Goal: Task Accomplishment & Management: Use online tool/utility

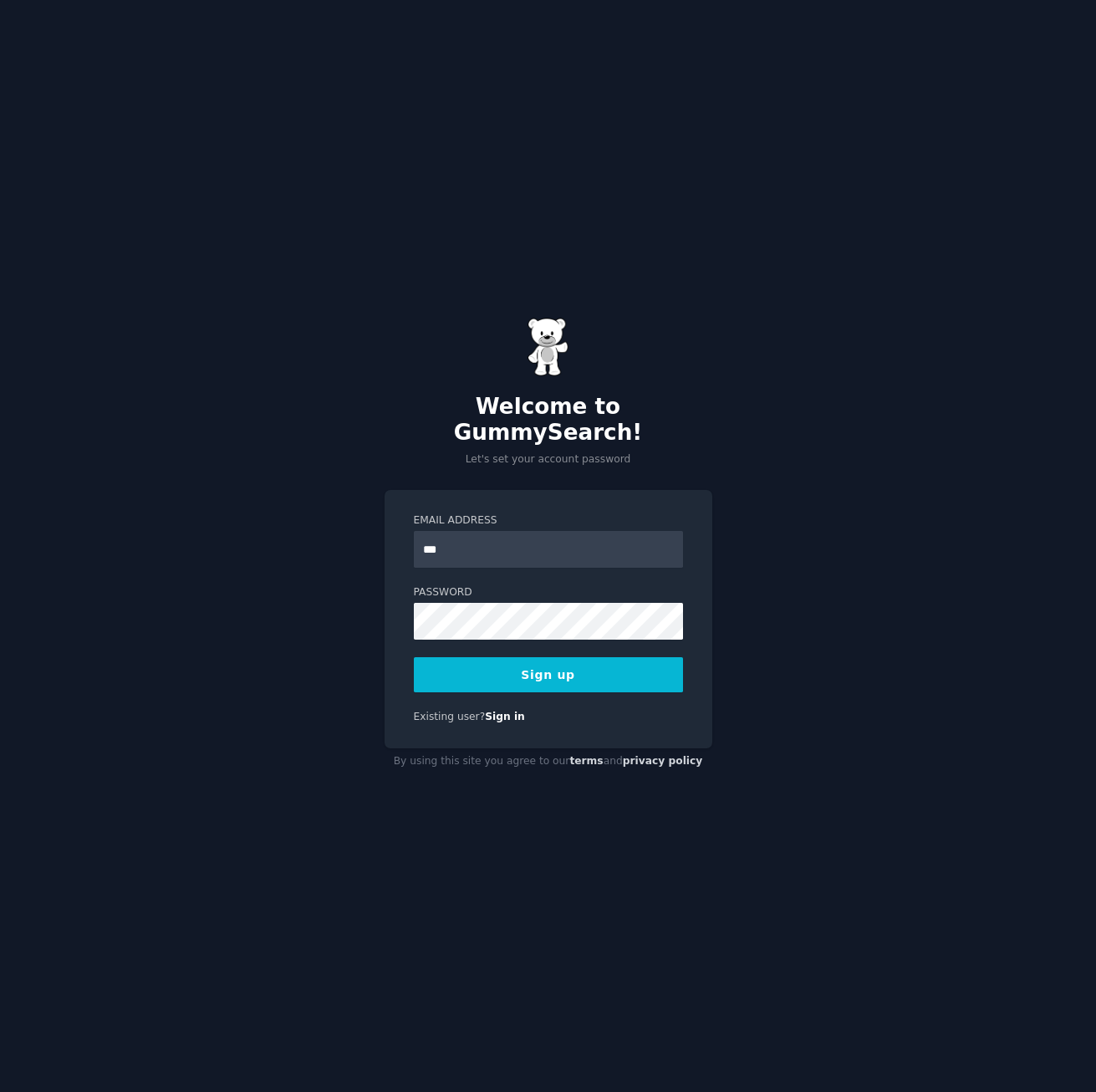
click at [870, 585] on div "Welcome to GummySearch! Let's set your account password Email Address *** Passw…" at bounding box center [548, 546] width 1096 height 1092
click at [505, 546] on input "***" at bounding box center [548, 549] width 269 height 37
type input "**********"
click at [618, 659] on button "Sign up" at bounding box center [548, 675] width 269 height 35
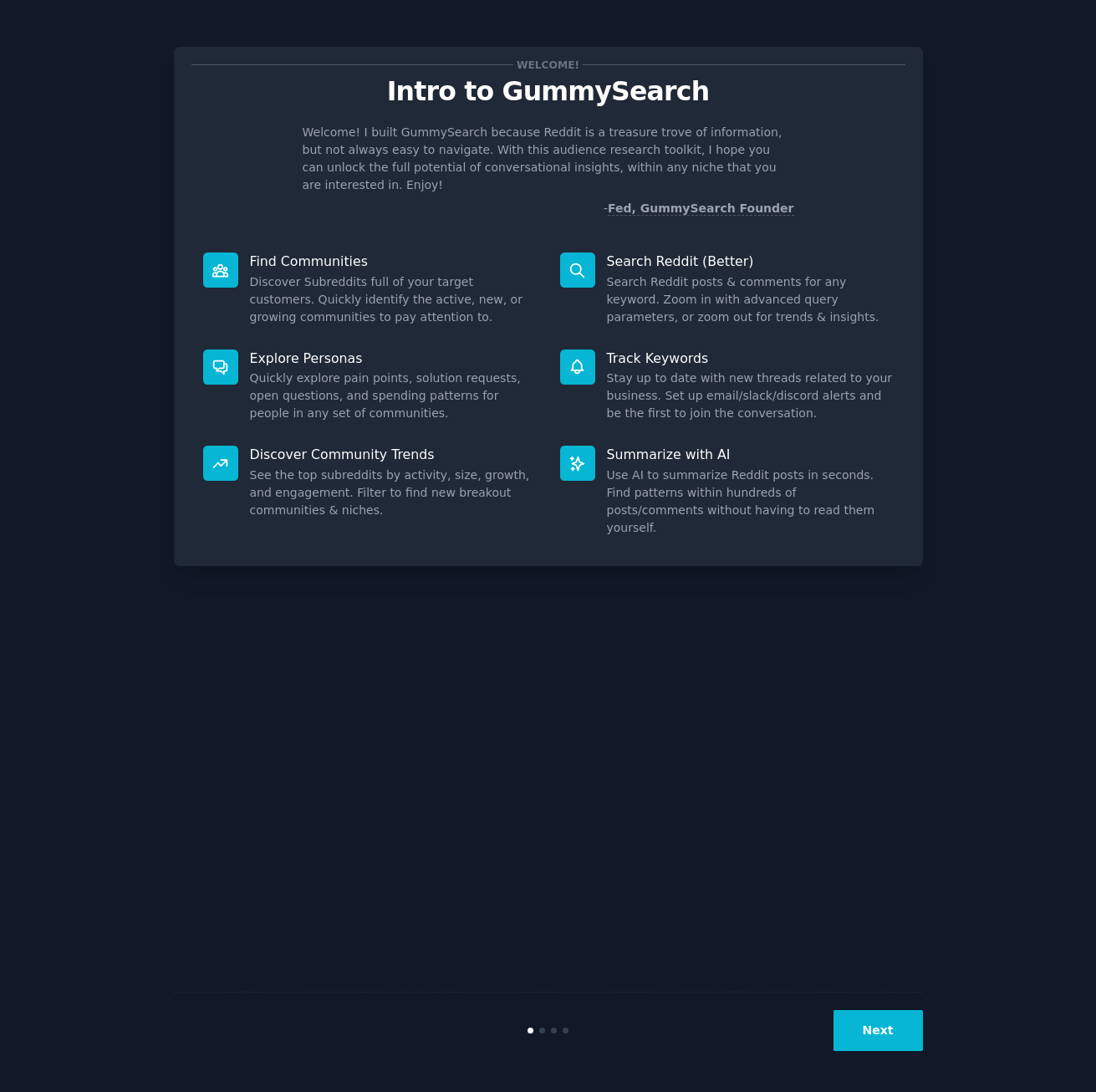
click at [868, 1022] on button "Next" at bounding box center [878, 1031] width 89 height 41
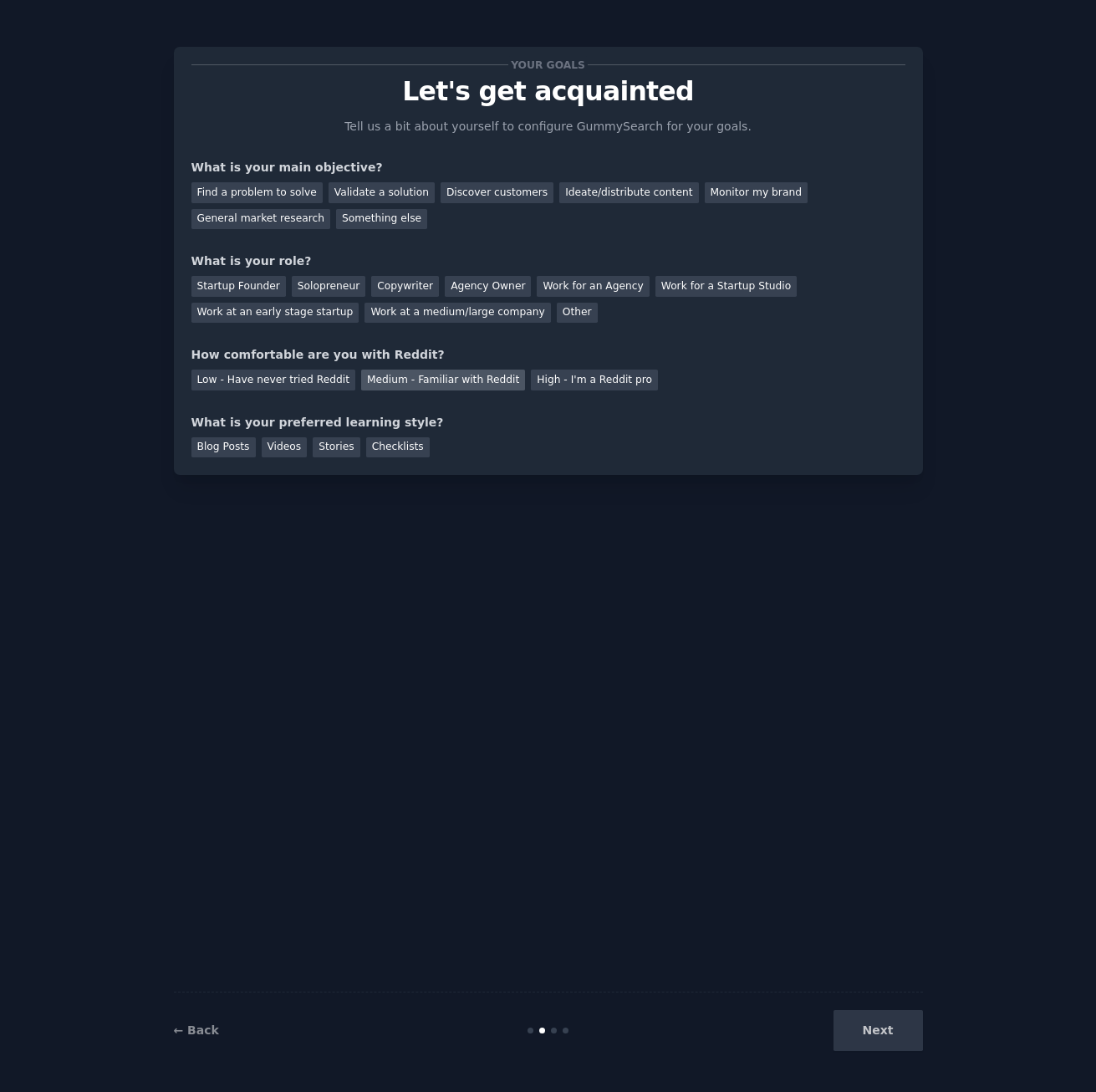
click at [429, 381] on div "Medium - Familiar with Reddit" at bounding box center [442, 379] width 164 height 20
click at [332, 209] on div "General market research" at bounding box center [262, 219] width 140 height 20
click at [557, 313] on div "Other" at bounding box center [578, 312] width 41 height 20
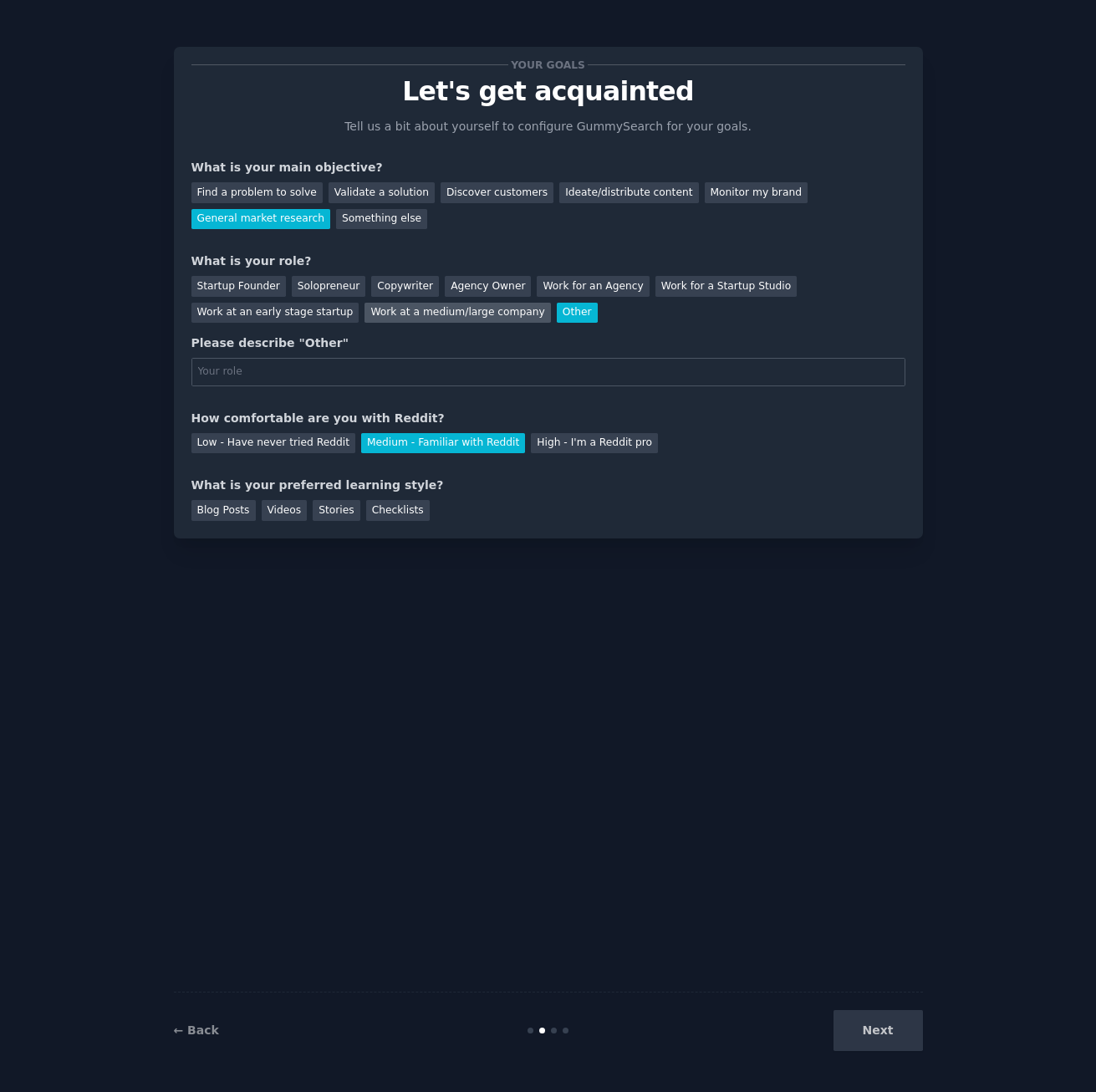
click at [365, 317] on div "Work at a medium/large company" at bounding box center [457, 312] width 186 height 20
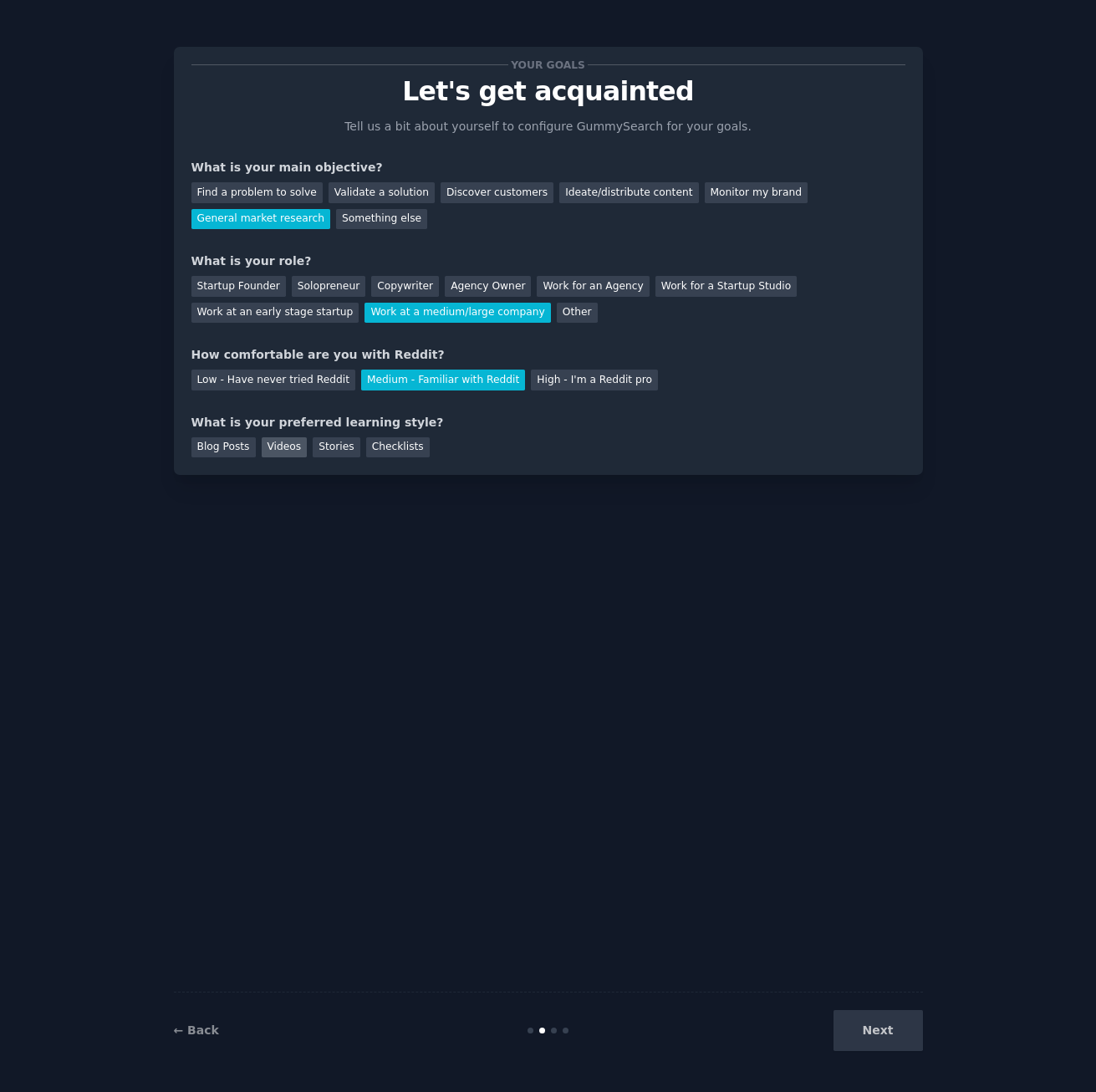
click at [267, 447] on div "Videos" at bounding box center [284, 447] width 46 height 20
click at [868, 1005] on div "← Back Next" at bounding box center [548, 1030] width 749 height 77
click at [867, 1039] on button "Next" at bounding box center [878, 1031] width 89 height 41
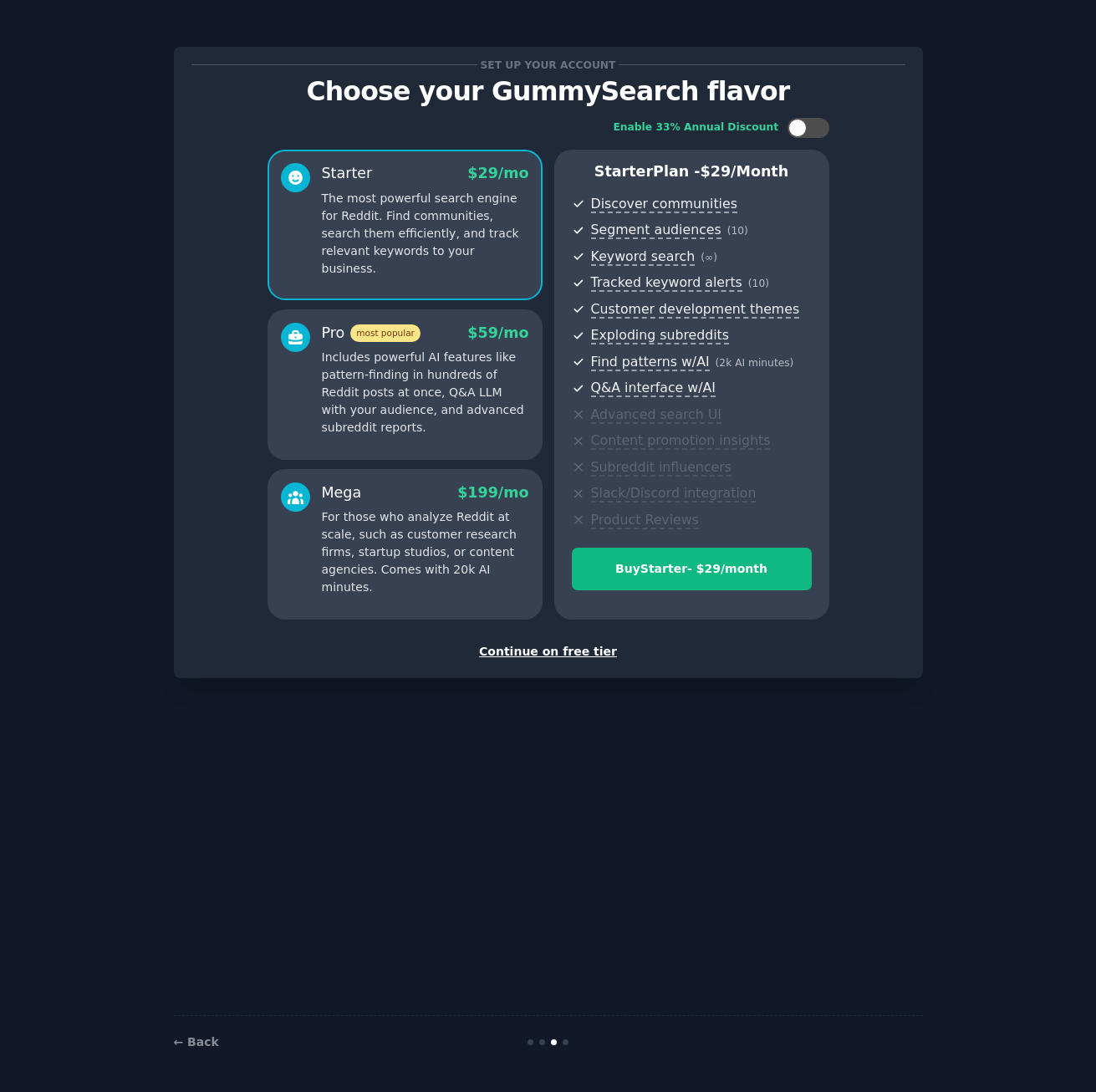
click at [555, 652] on div "Continue on free tier" at bounding box center [548, 652] width 714 height 18
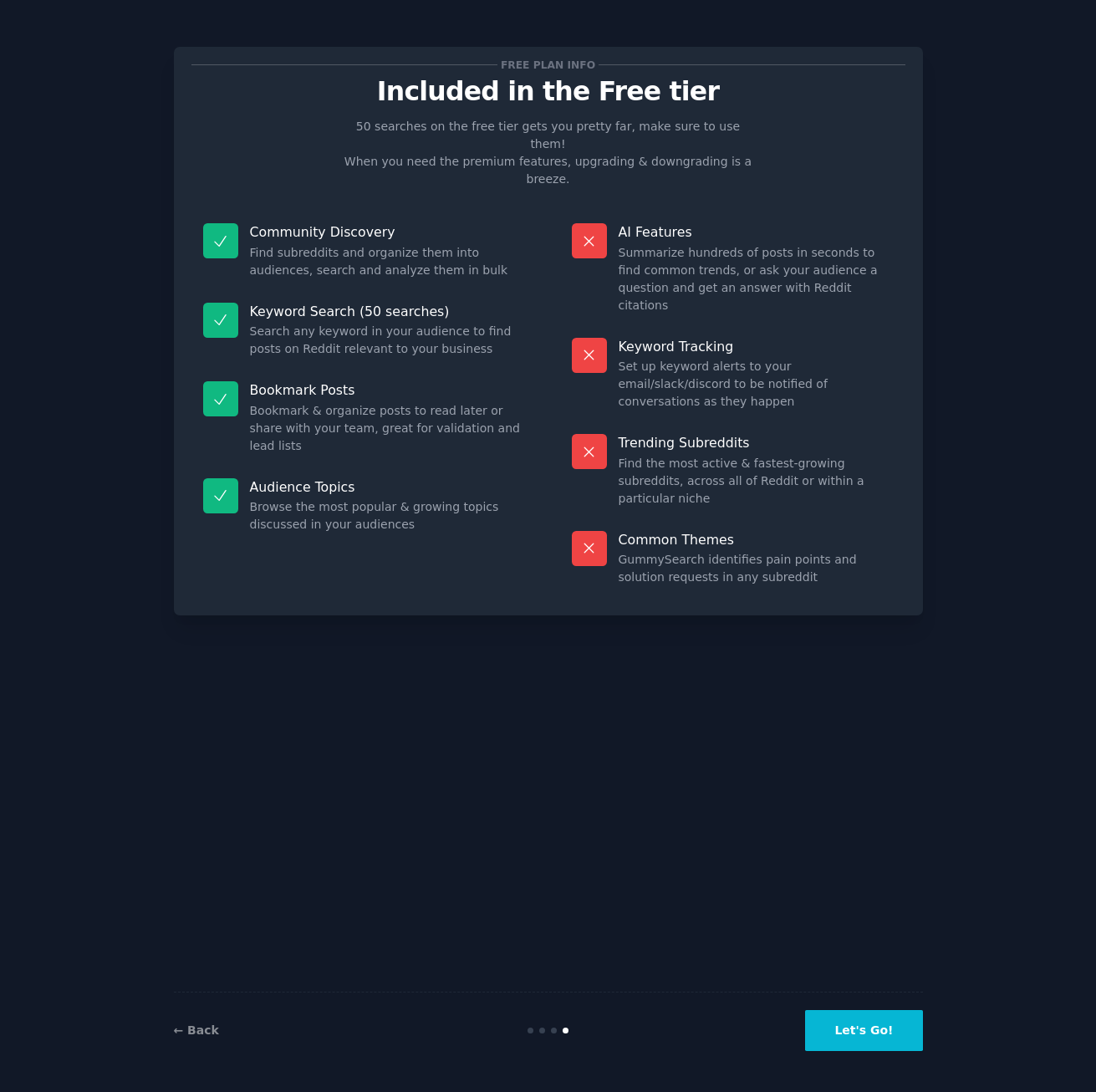
click at [856, 1038] on button "Let's Go!" at bounding box center [864, 1031] width 117 height 41
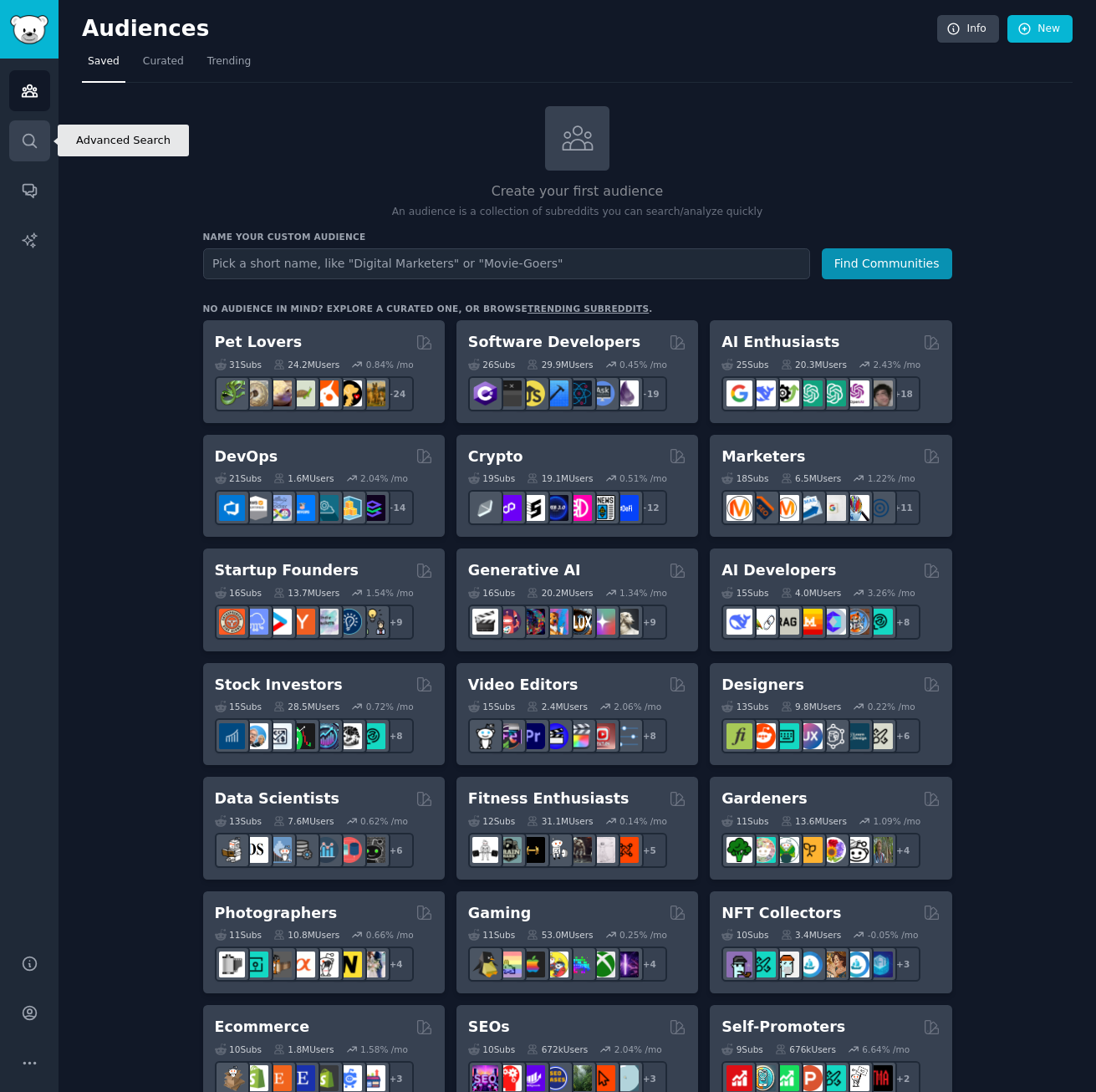
click at [30, 155] on link "Search" at bounding box center [29, 141] width 41 height 41
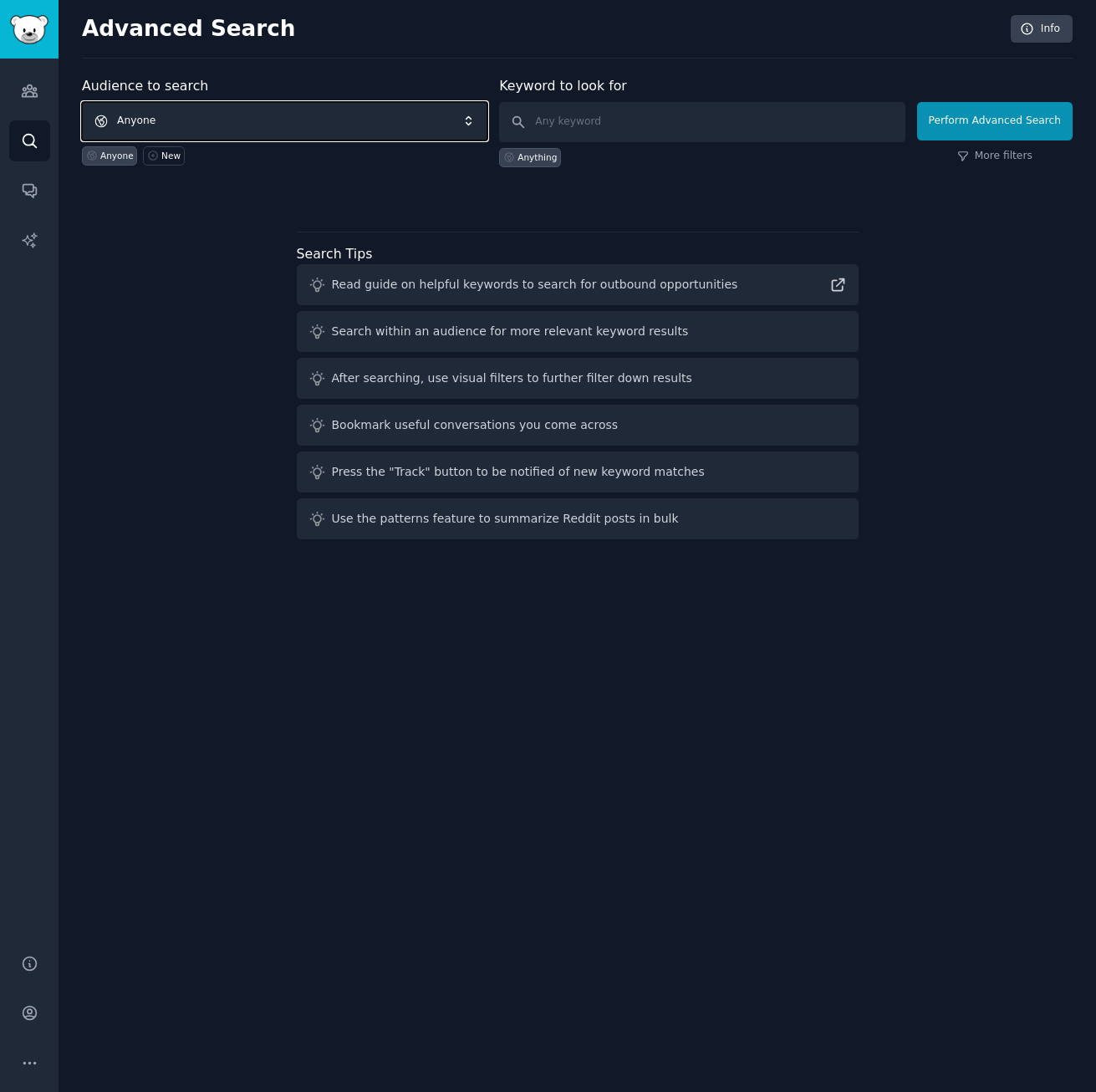
click at [362, 123] on span "Anyone" at bounding box center [284, 122] width 406 height 39
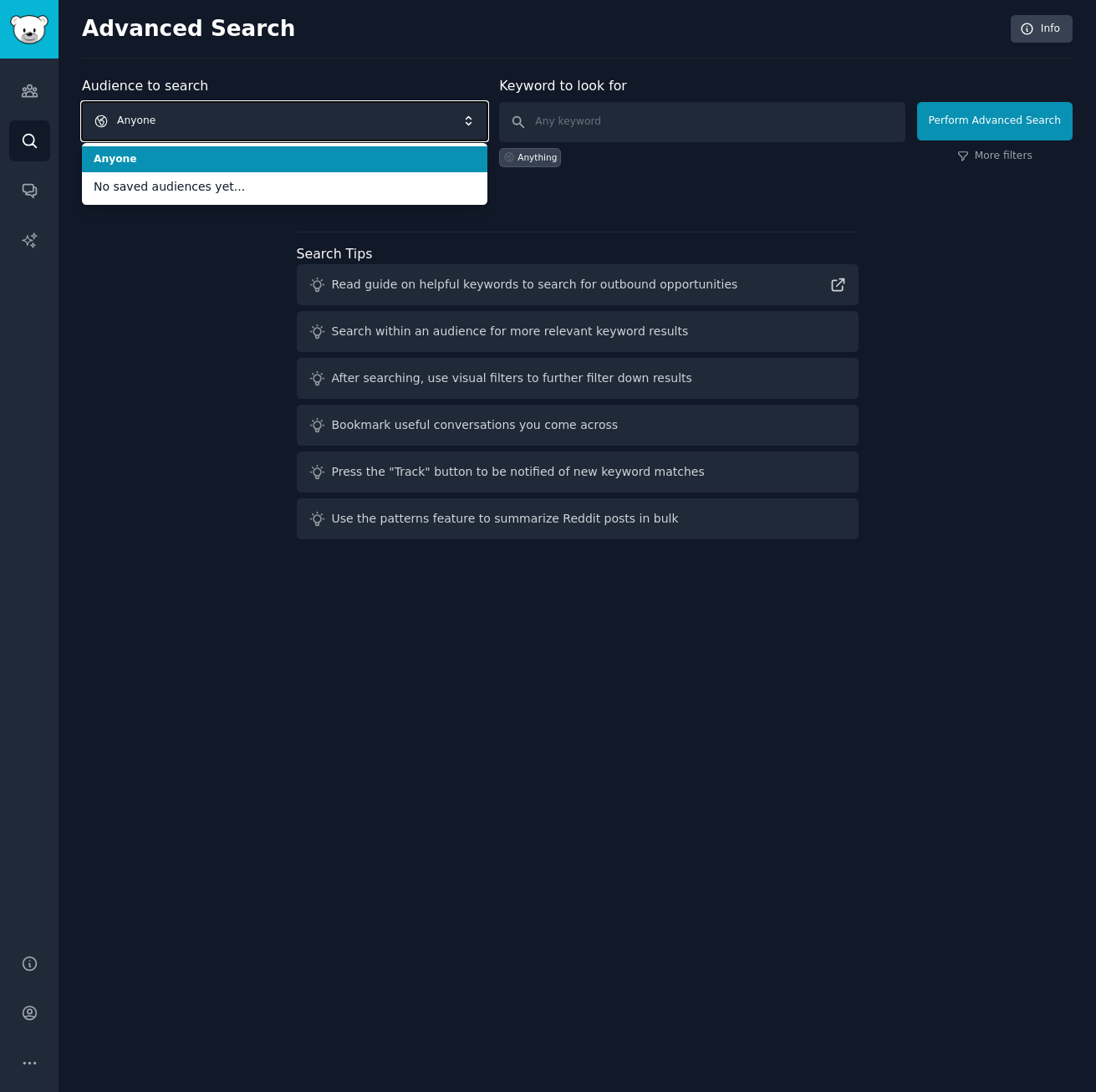
click at [362, 123] on span "Anyone" at bounding box center [284, 122] width 406 height 39
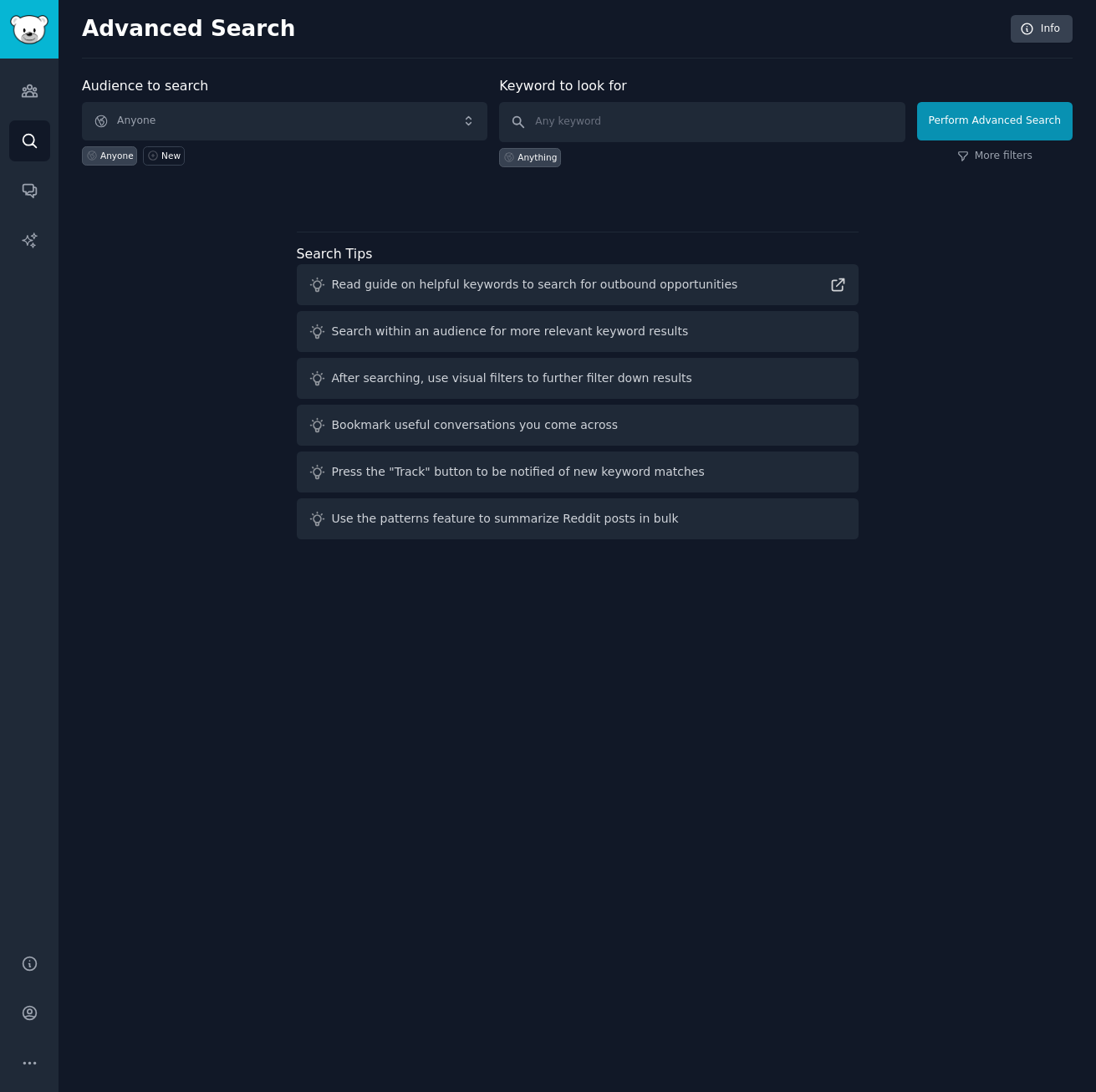
click at [182, 300] on div "Audience to search Anyone Anyone New Keyword to look for Anything Perform Advan…" at bounding box center [577, 310] width 991 height 470
click at [28, 92] on icon "Sidebar" at bounding box center [28, 91] width 15 height 12
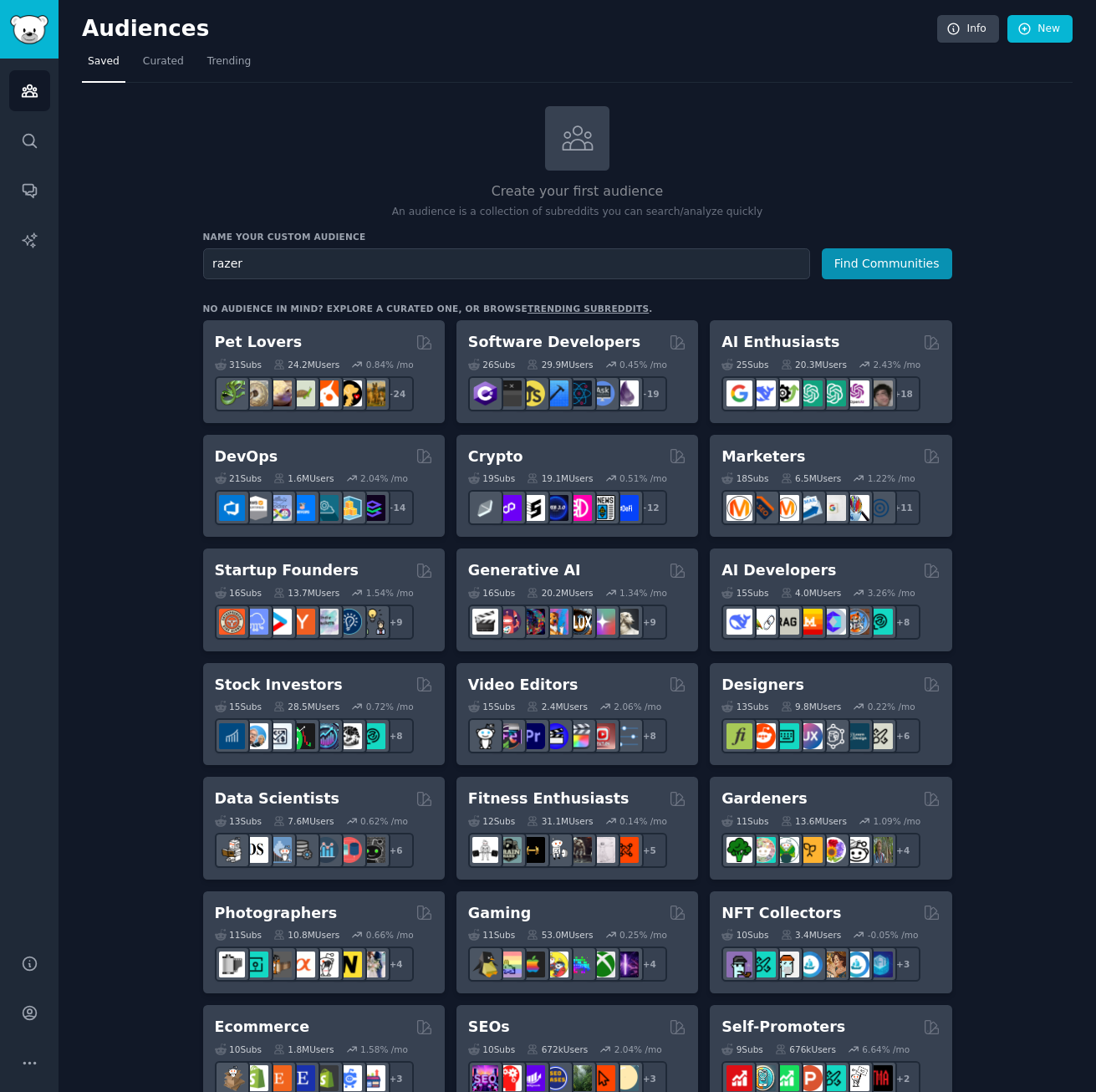
type input "razer"
